Goal: Information Seeking & Learning: Learn about a topic

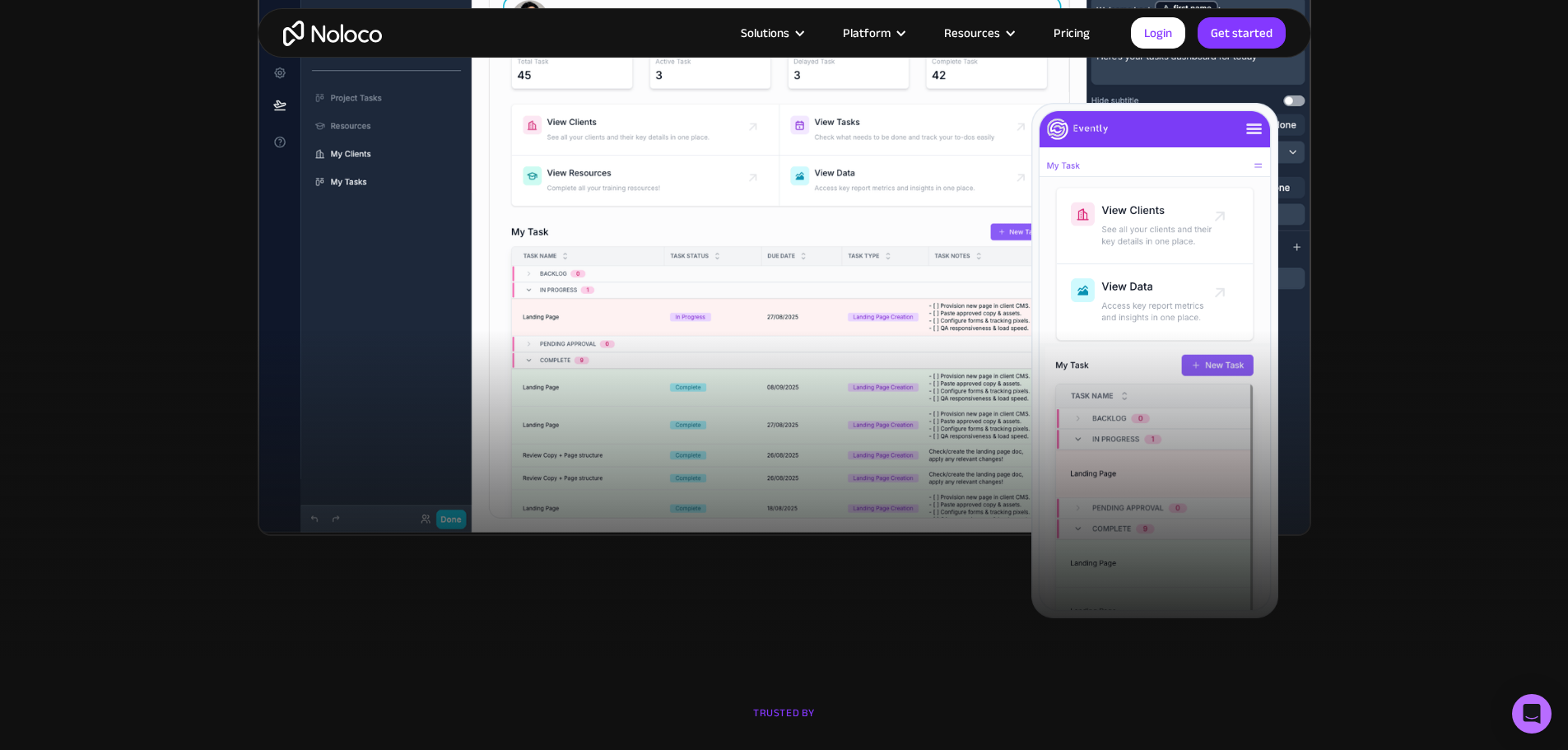
scroll to position [658, 0]
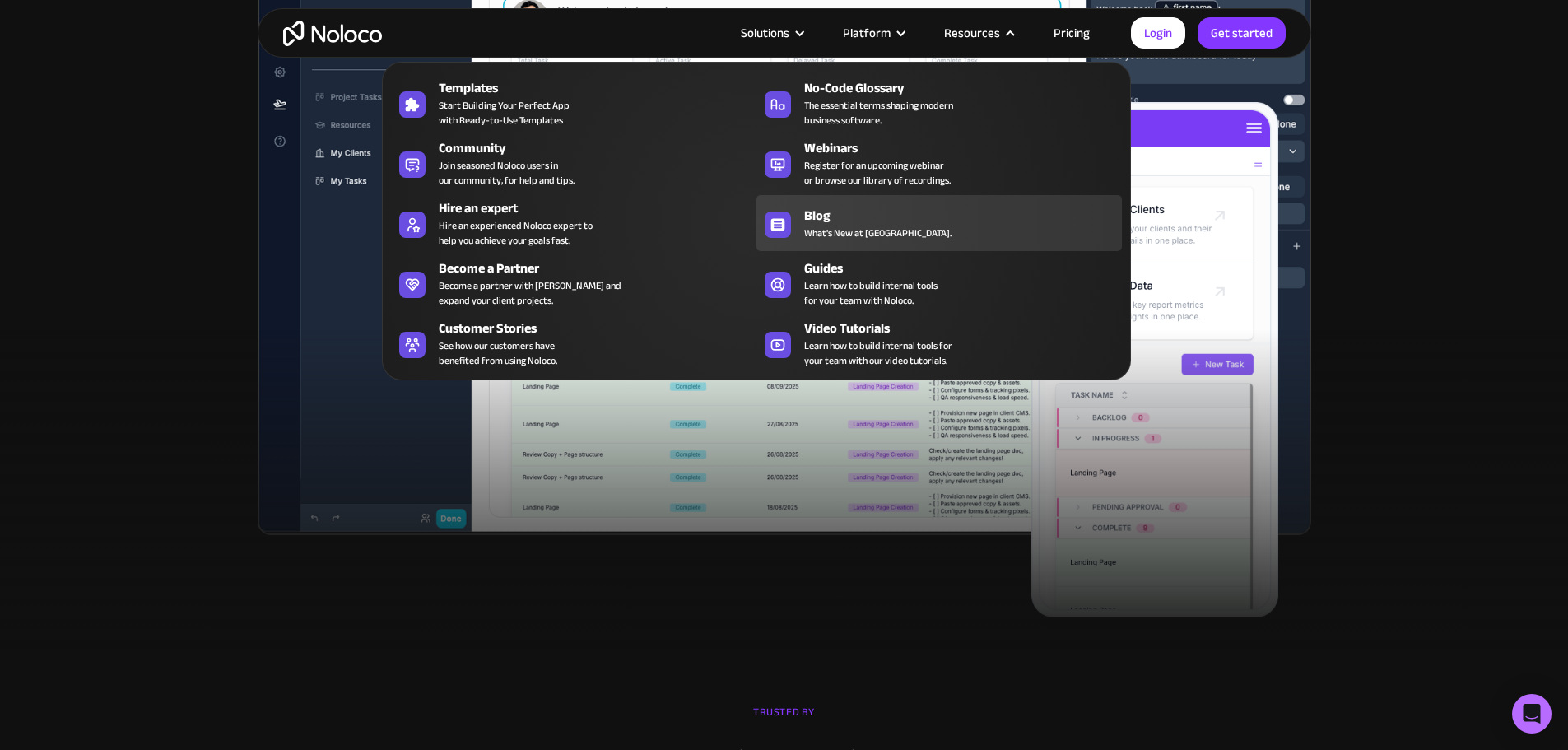
click at [852, 225] on div "Blog" at bounding box center [966, 215] width 325 height 20
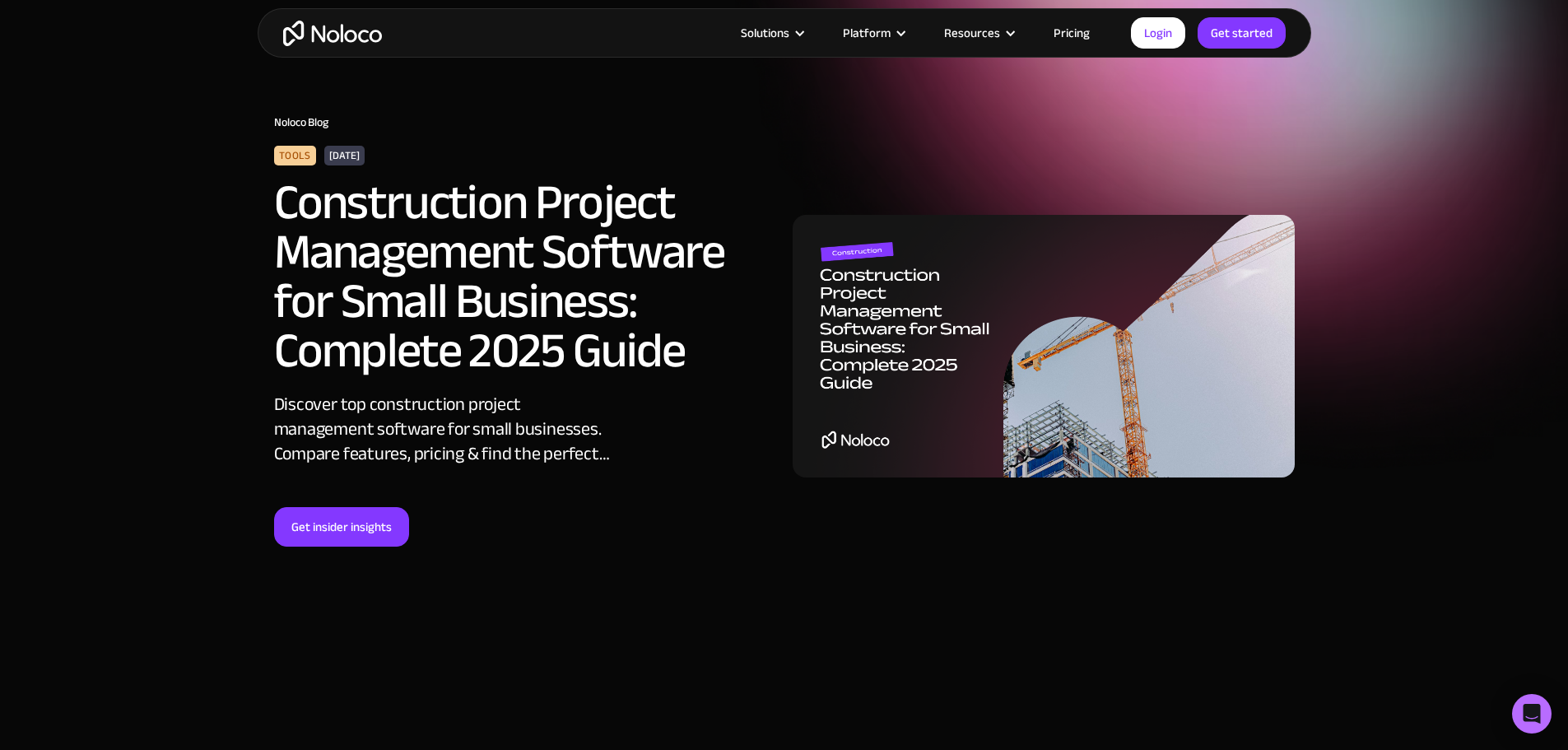
scroll to position [56, 0]
click at [301, 178] on h2 "Construction Project Management Software for Small Business: Complete 2025 Guide" at bounding box center [500, 277] width 453 height 198
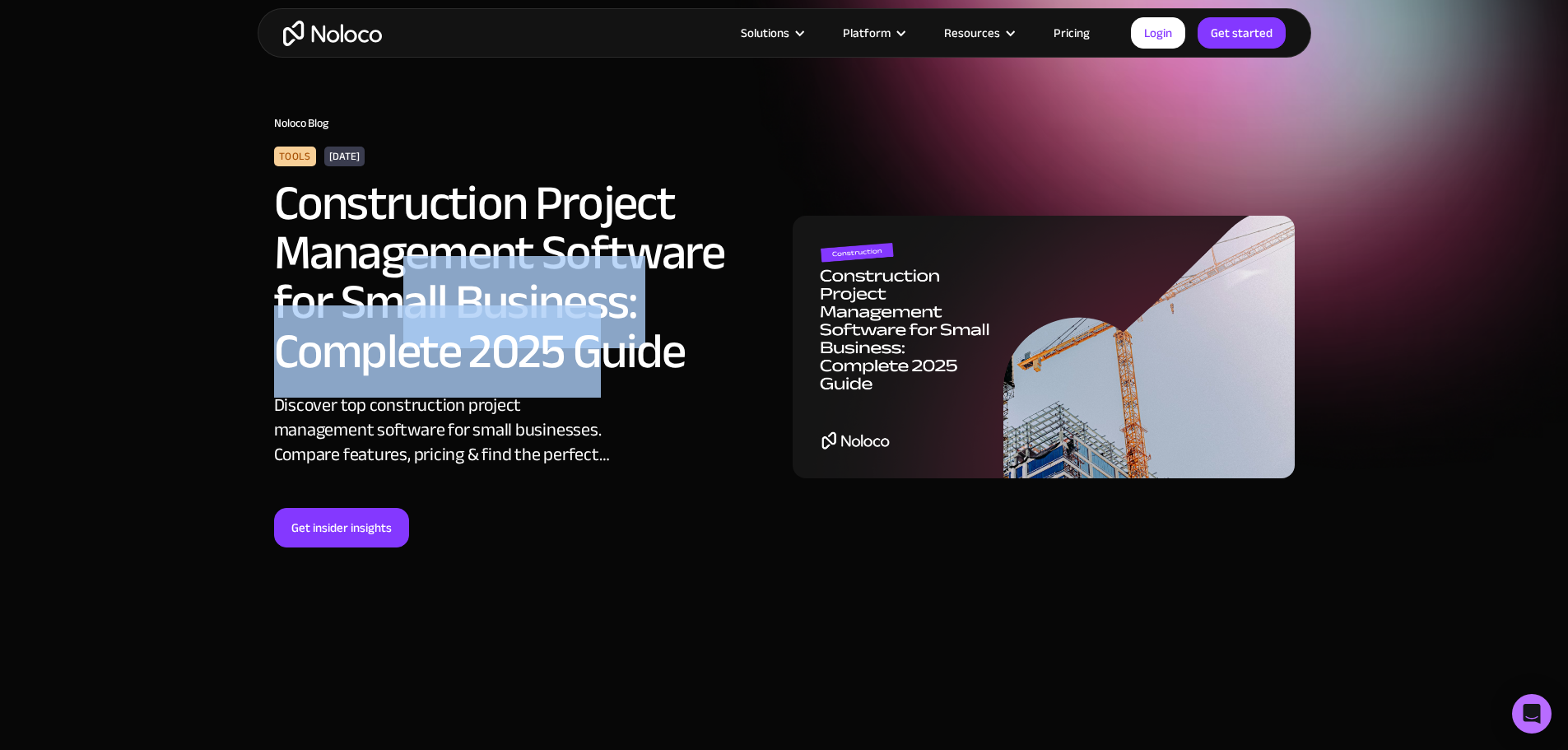
drag, startPoint x: 411, startPoint y: 326, endPoint x: 693, endPoint y: 431, distance: 300.9
click at [649, 410] on div "Tools October 14, 2025 Construction Project Management Software for Small Busin…" at bounding box center [524, 346] width 519 height 400
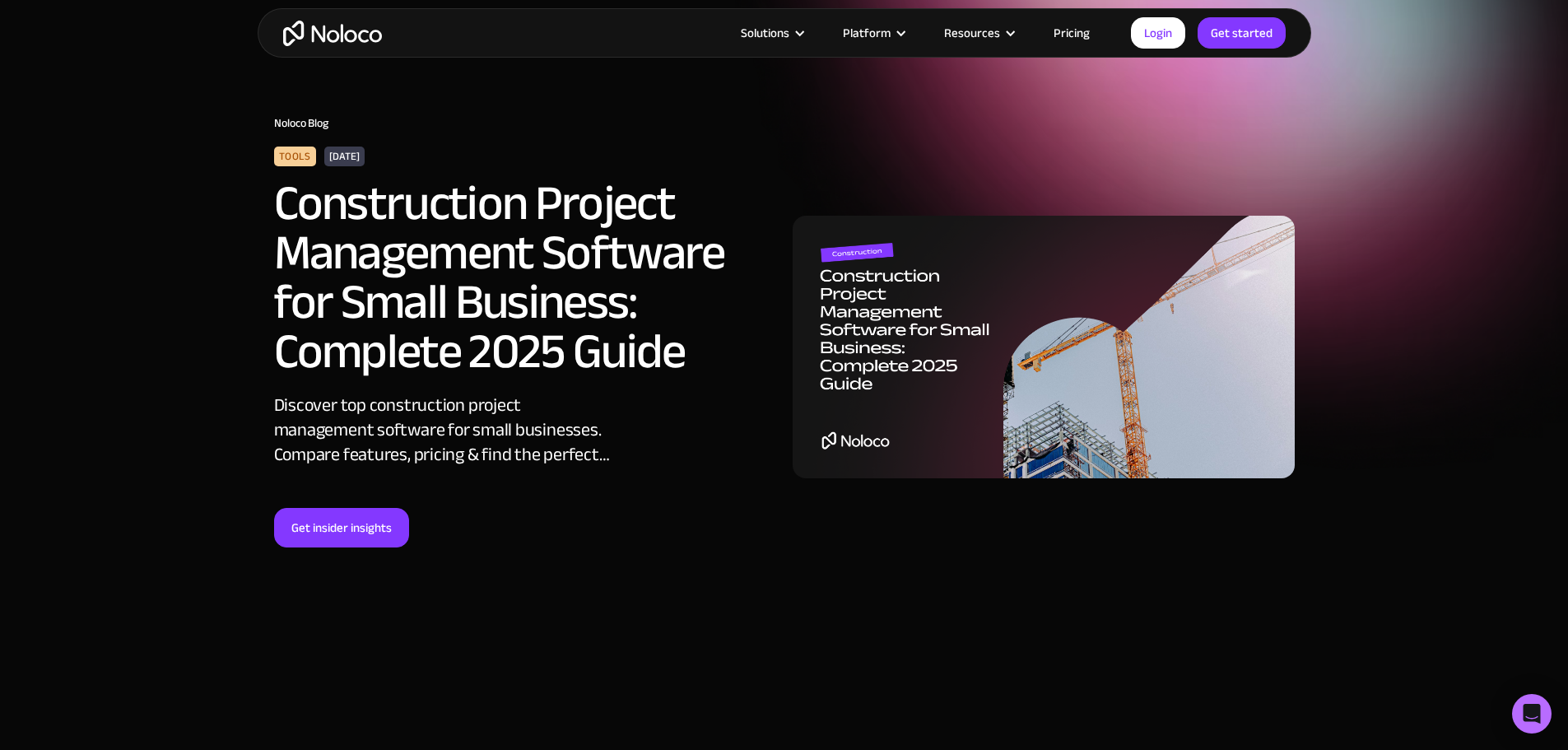
click at [578, 470] on div "Tools October 14, 2025 Construction Project Management Software for Small Busin…" at bounding box center [524, 346] width 519 height 400
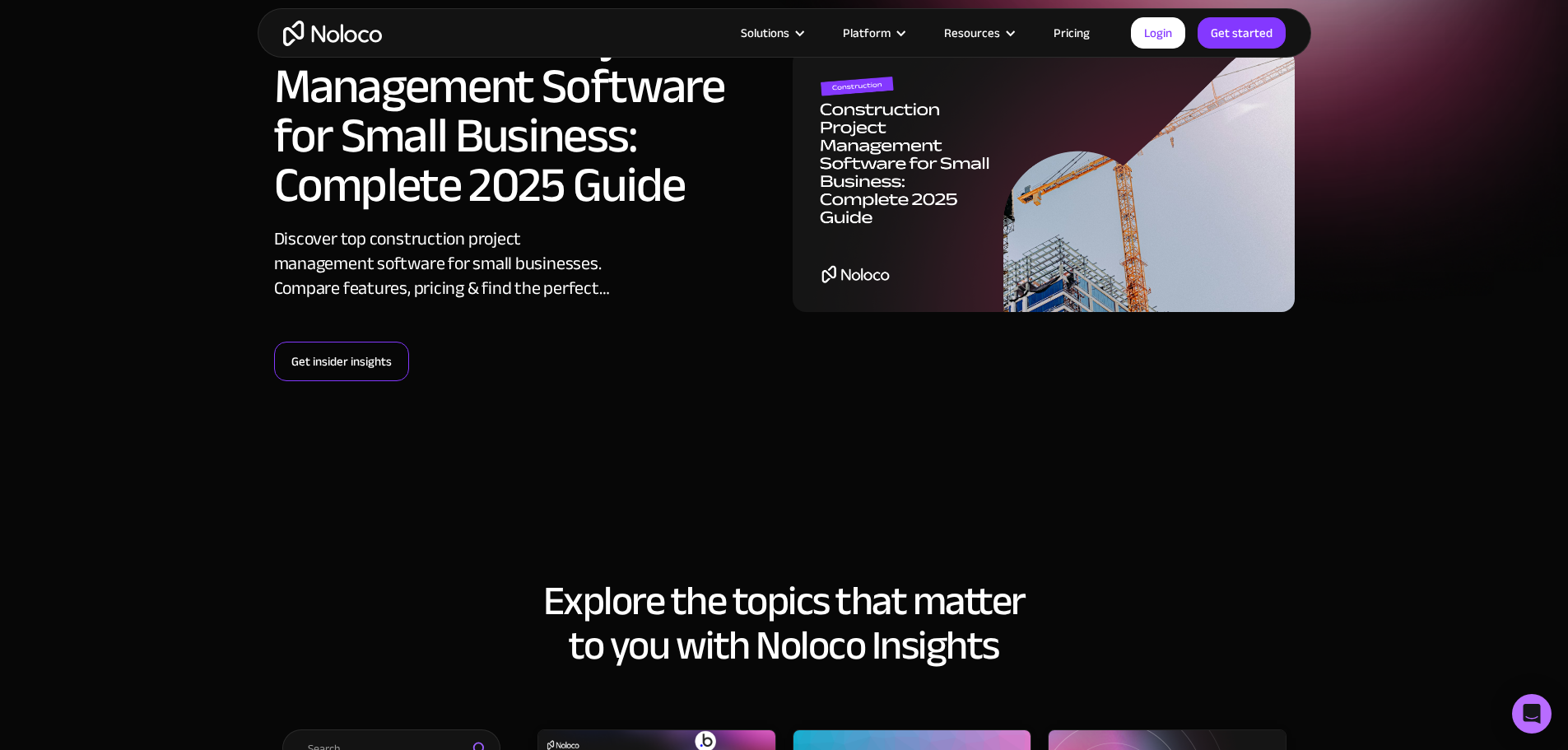
scroll to position [220, 0]
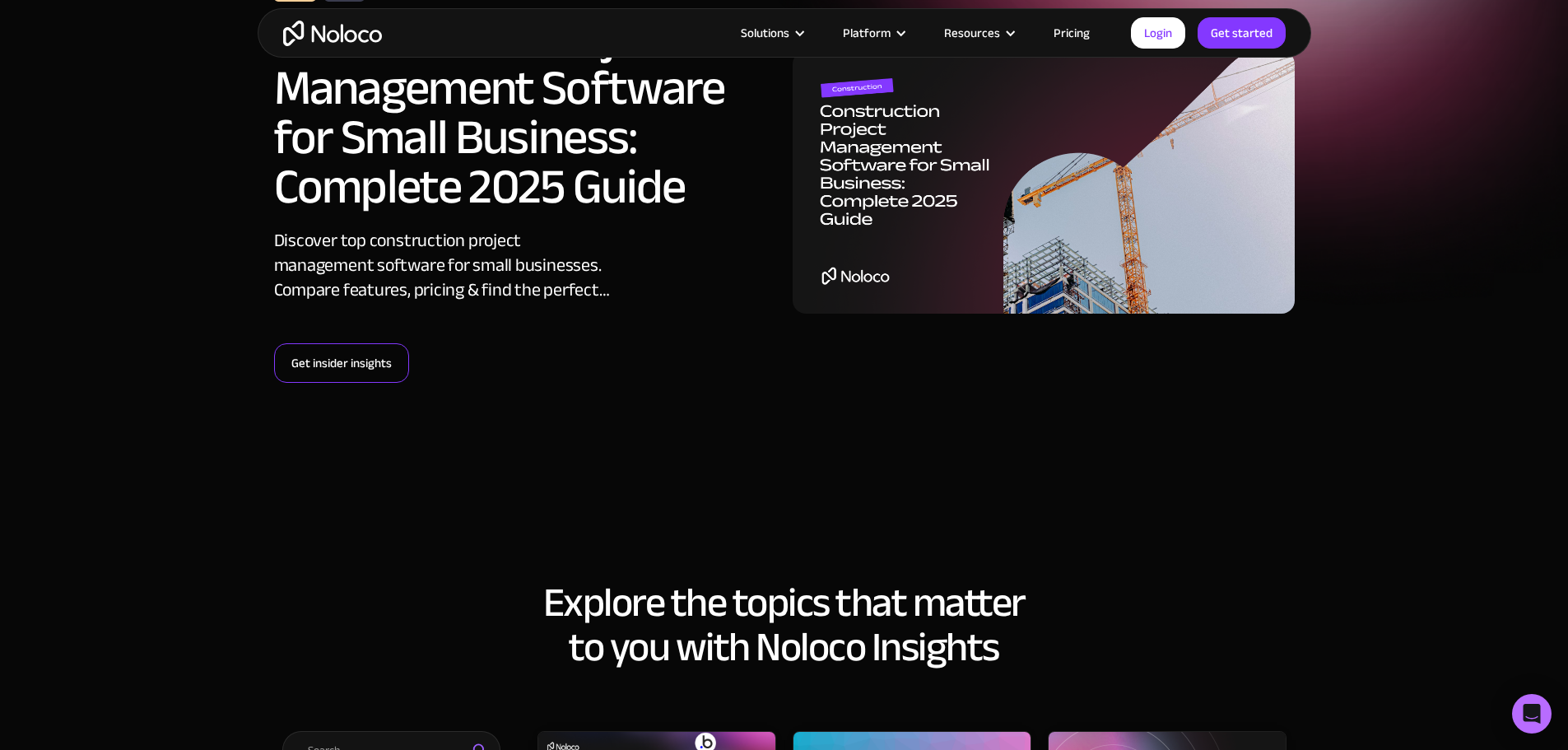
click at [345, 362] on link "Get insider insights" at bounding box center [341, 363] width 135 height 39
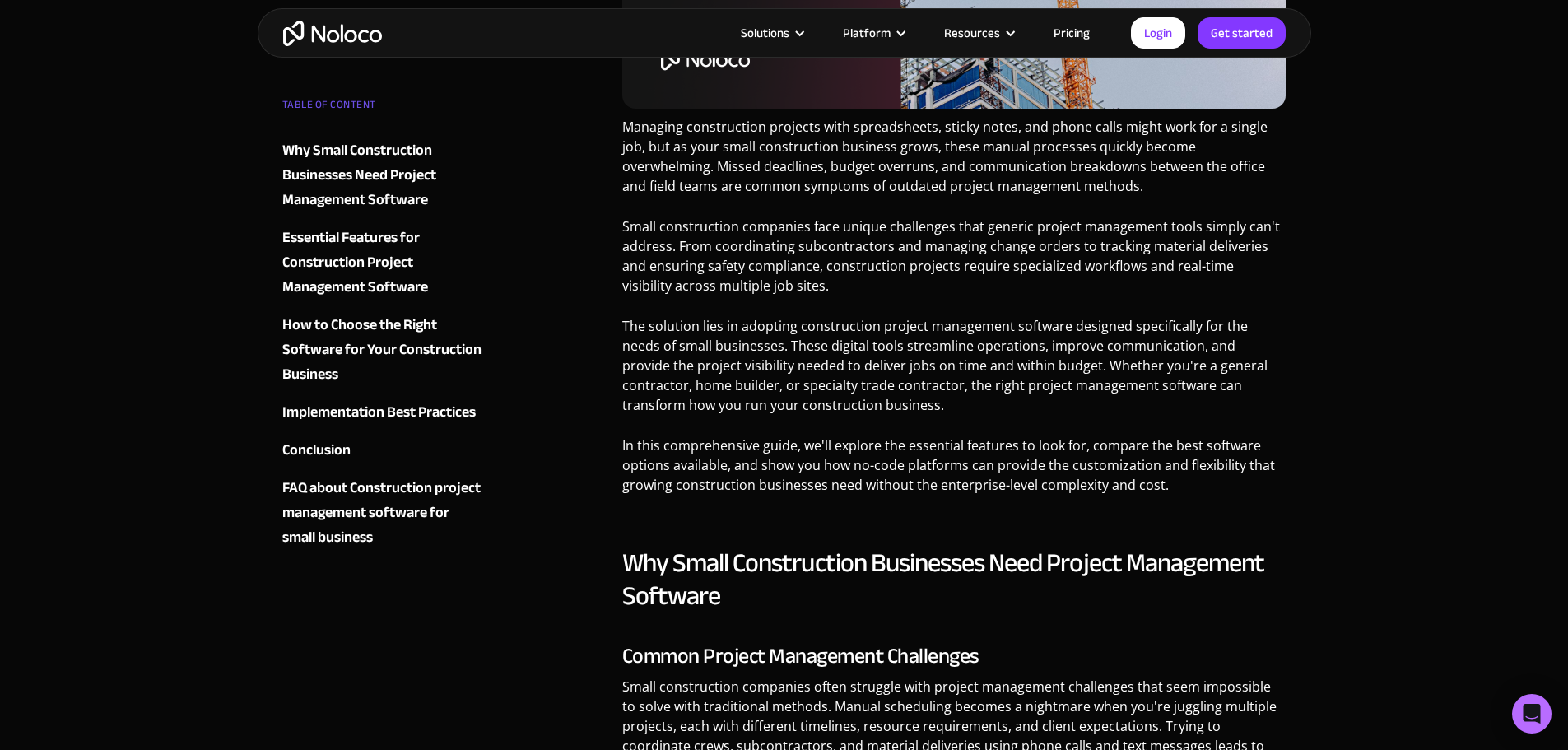
scroll to position [713, 0]
